Goal: Find specific page/section: Find specific page/section

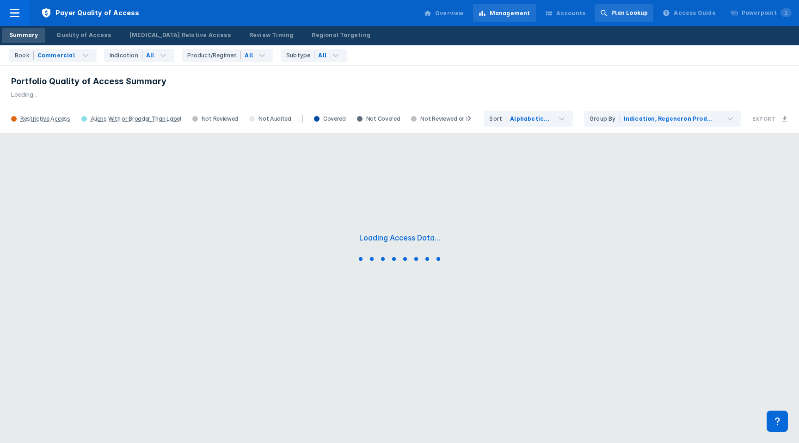
click at [607, 12] on icon at bounding box center [604, 13] width 6 height 6
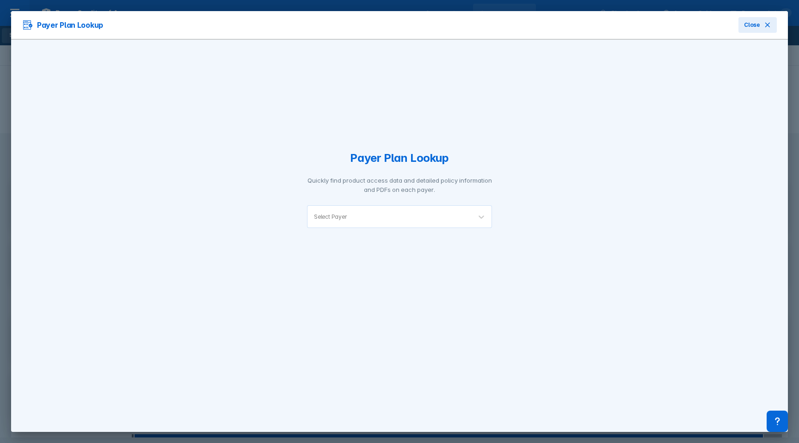
click at [359, 208] on div "Select Payer" at bounding box center [390, 217] width 164 height 22
type input "aetna"
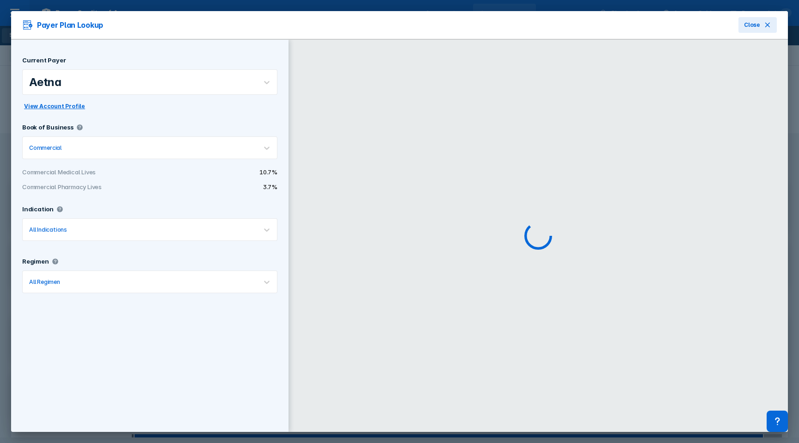
click at [72, 147] on div at bounding box center [156, 147] width 187 height 9
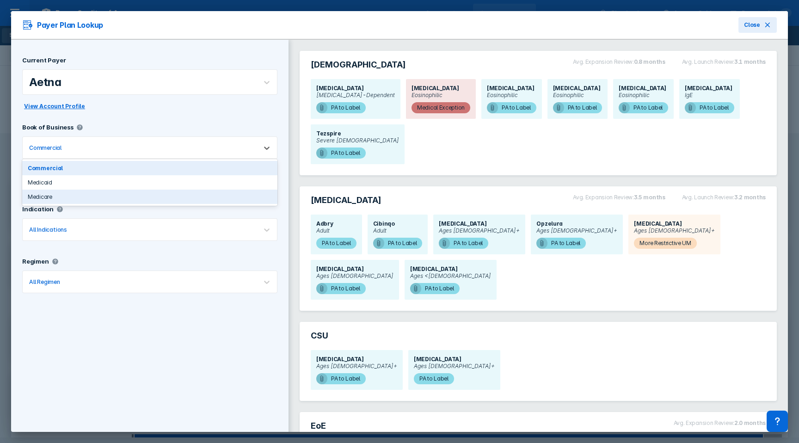
click at [48, 199] on div "Medicare" at bounding box center [149, 197] width 255 height 14
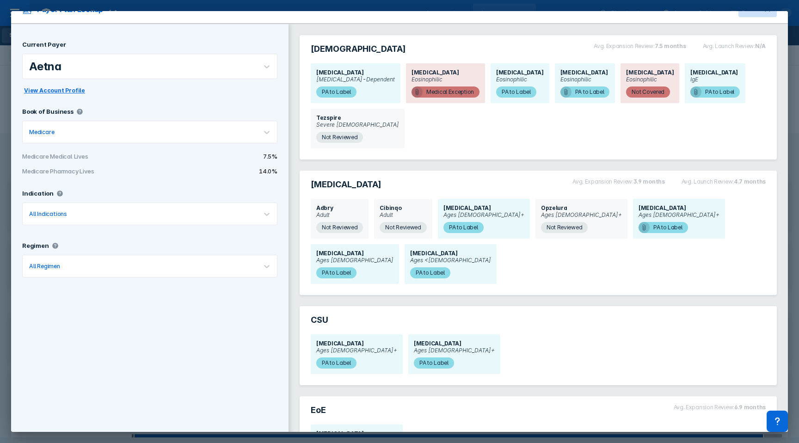
click at [760, 16] on button "Close" at bounding box center [758, 9] width 38 height 16
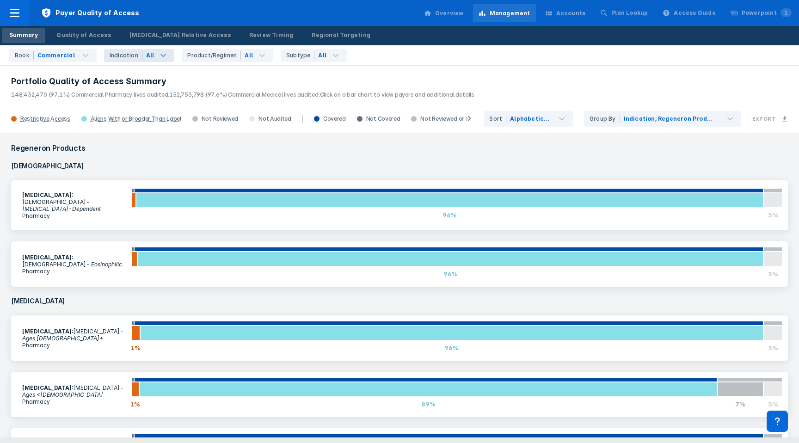
click at [158, 50] on icon at bounding box center [163, 55] width 11 height 11
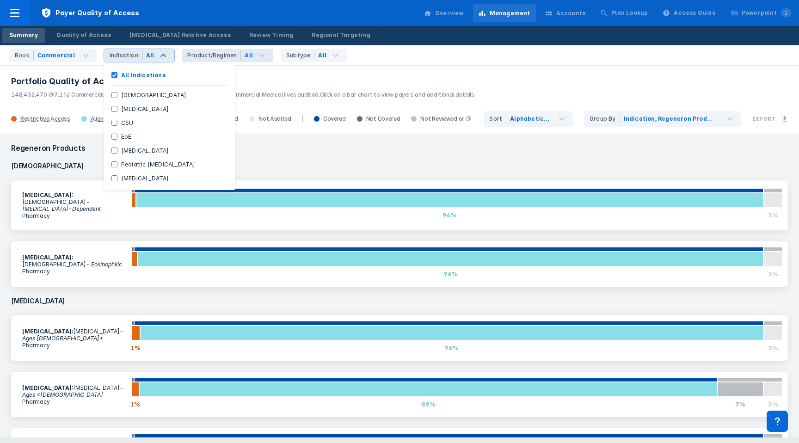
click at [192, 56] on div "Product/Regimen" at bounding box center [214, 55] width 54 height 8
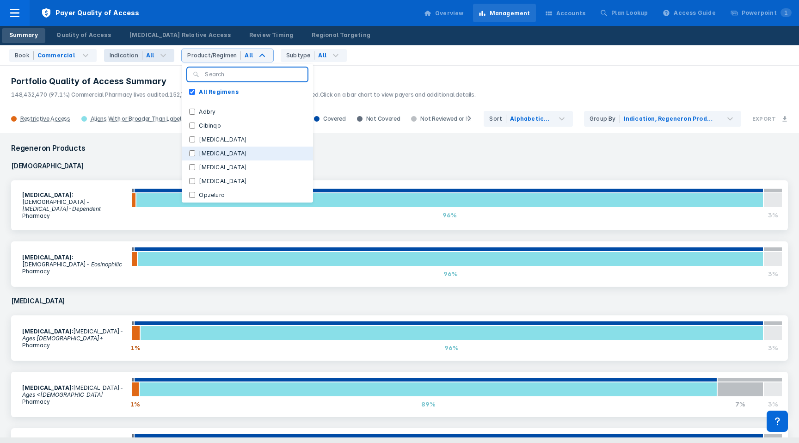
click at [195, 152] on label "[MEDICAL_DATA]" at bounding box center [223, 153] width 56 height 8
click at [191, 152] on input "[MEDICAL_DATA]" at bounding box center [192, 153] width 6 height 6
checkbox input "true"
checkbox Regimens "false"
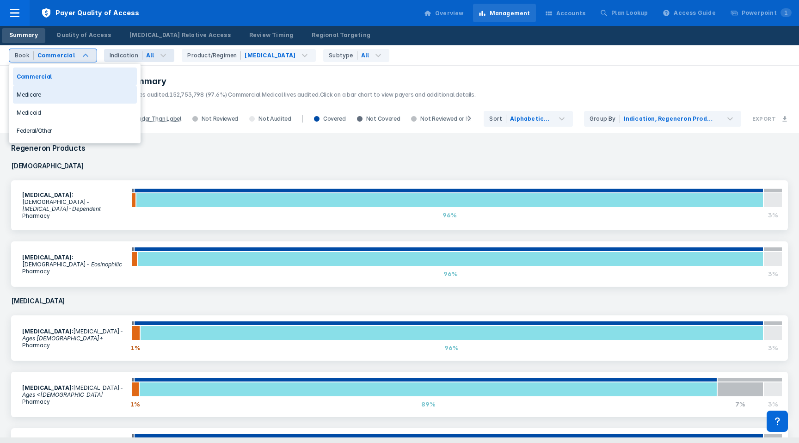
click at [57, 93] on div "Medicare" at bounding box center [75, 95] width 124 height 18
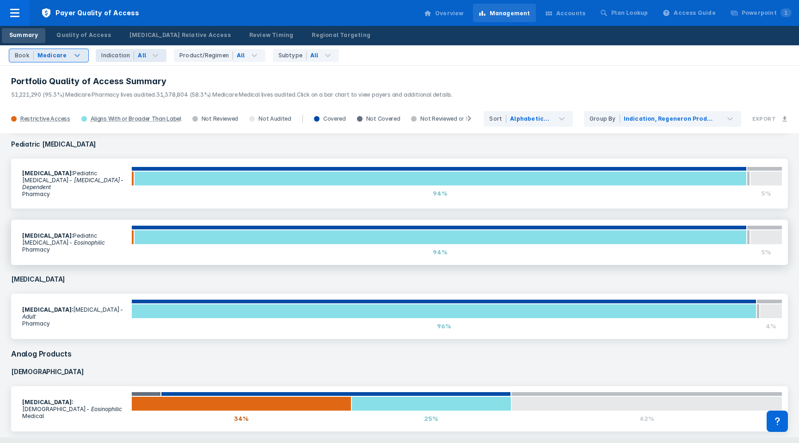
scroll to position [569, 0]
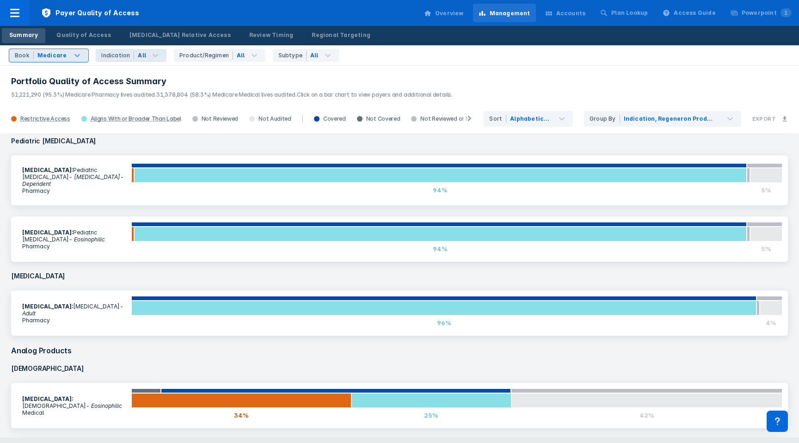
click at [54, 267] on h4 "[MEDICAL_DATA]" at bounding box center [400, 276] width 788 height 18
copy h4 "[MEDICAL_DATA]"
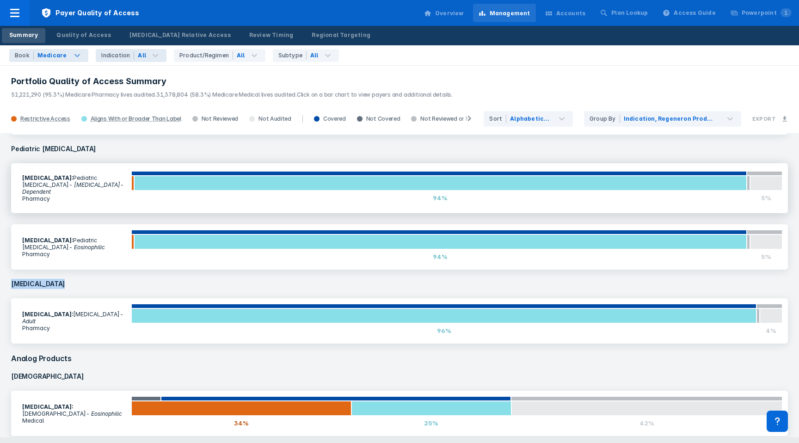
scroll to position [555, 0]
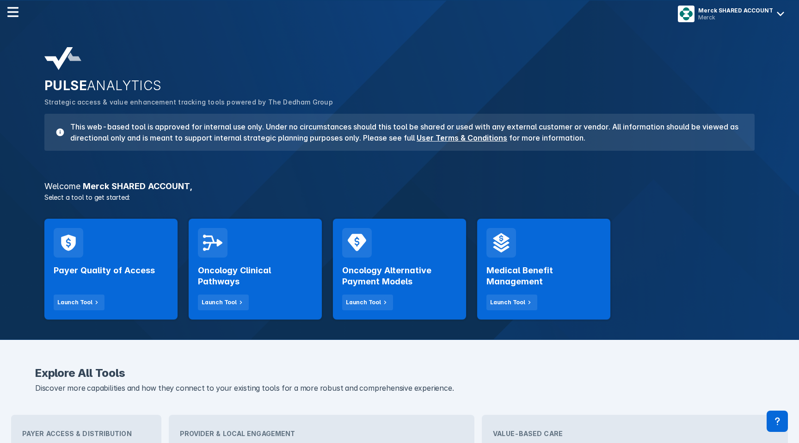
click at [105, 254] on div "Payer Quality of Access Launch Tool" at bounding box center [110, 269] width 133 height 101
